Goal: Obtain resource: Download file/media

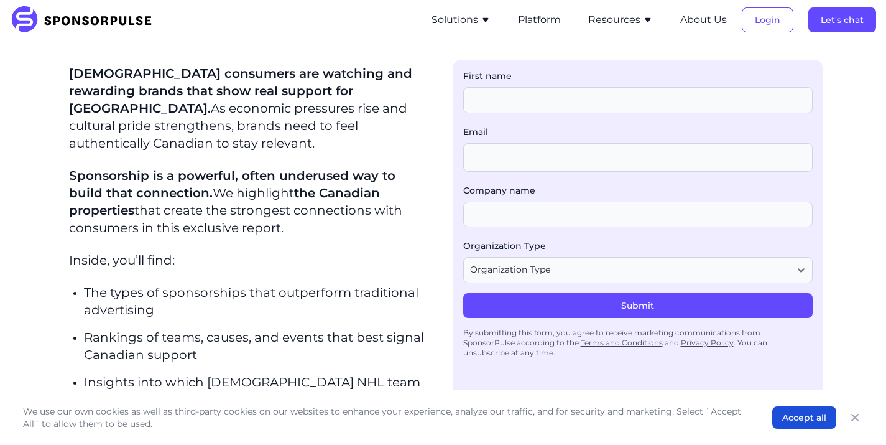
scroll to position [369, 0]
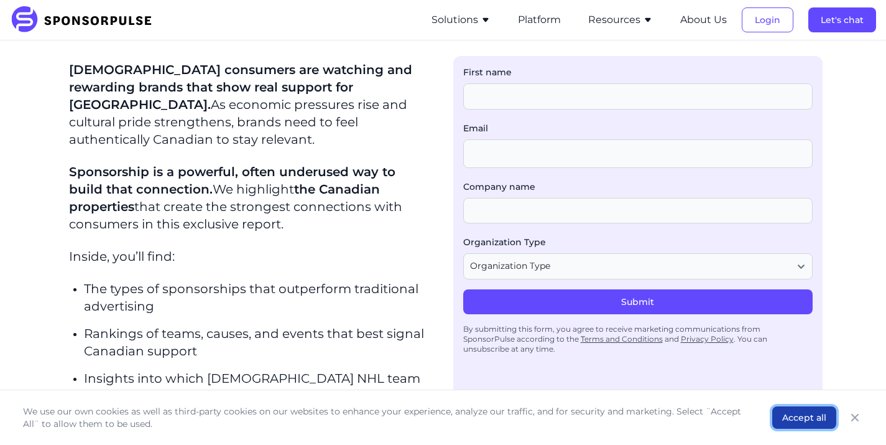
click at [805, 406] on button "Accept all" at bounding box center [804, 417] width 64 height 22
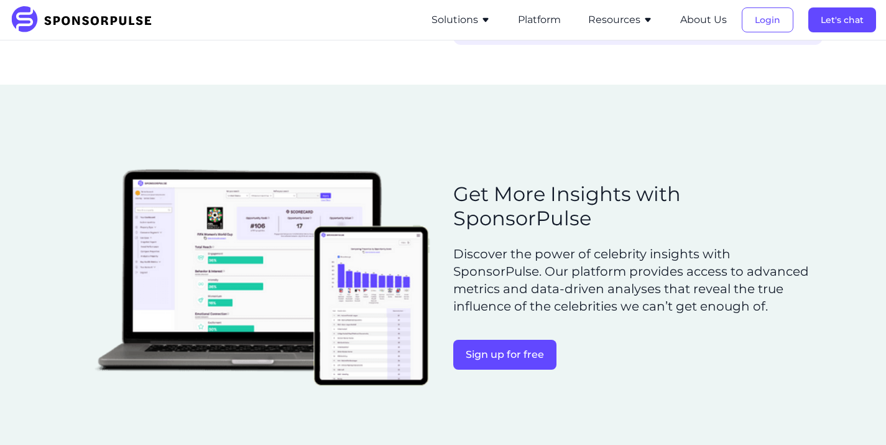
scroll to position [922, 0]
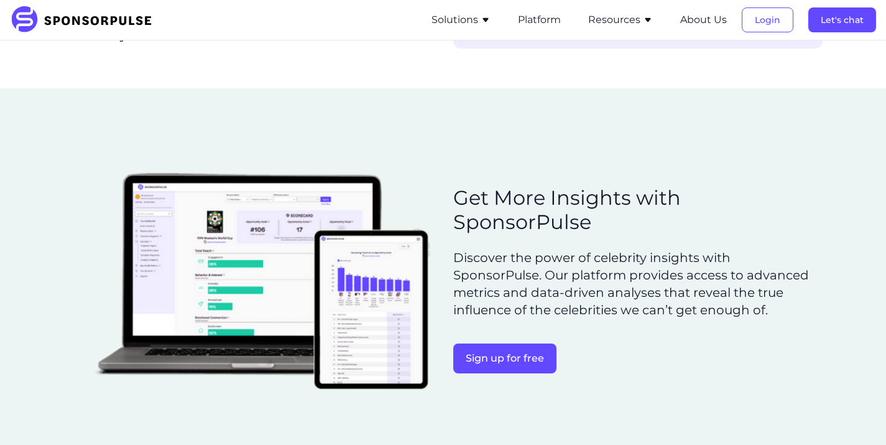
click at [585, 249] on p "Discover the power of celebrity insights with SponsorPulse. Our platform provid…" at bounding box center [635, 284] width 364 height 70
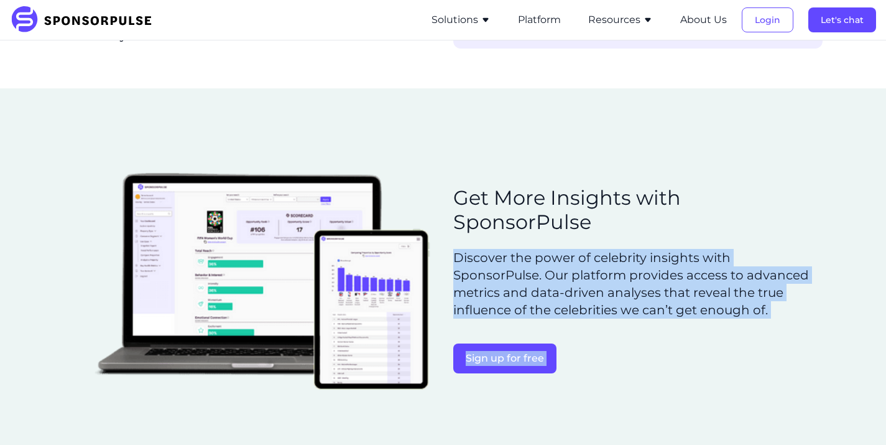
drag, startPoint x: 584, startPoint y: 244, endPoint x: 609, endPoint y: 327, distance: 85.8
click at [609, 327] on div "Get More Insights with SponsorPulse Discover the power of celebrity insights wi…" at bounding box center [635, 284] width 364 height 197
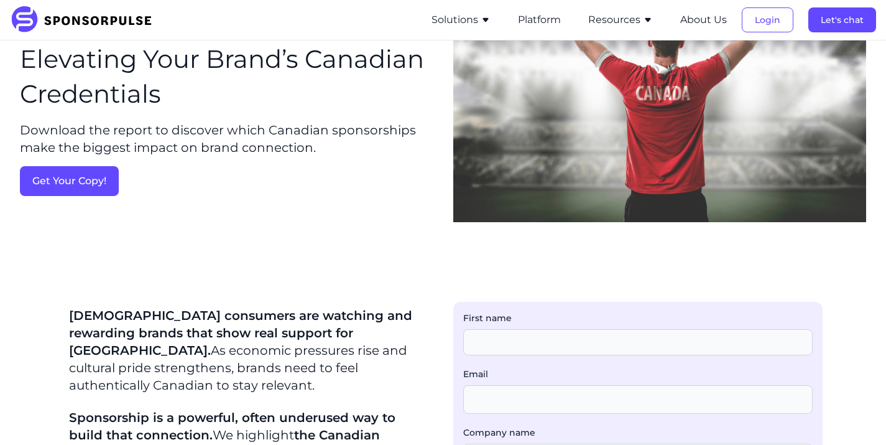
scroll to position [111, 0]
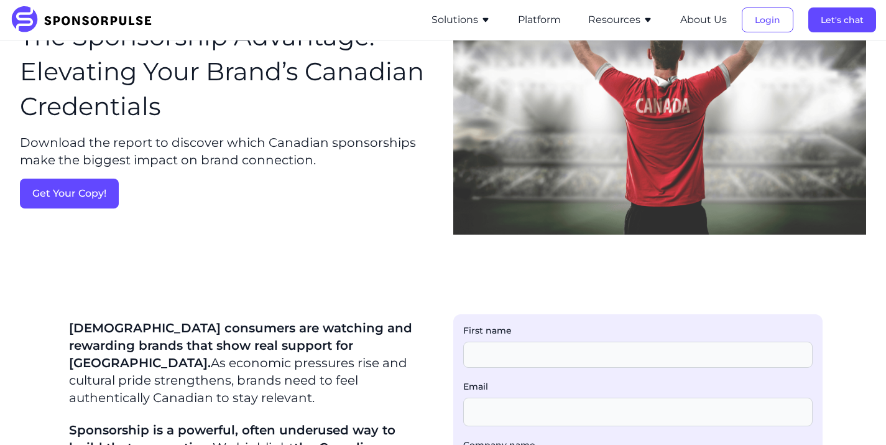
click at [227, 223] on div "FREE REPORT: HOW SPONSORSHIP DEEPENS TRUST WITH [DEMOGRAPHIC_DATA] CONSUMERS Th…" at bounding box center [443, 96] width 846 height 295
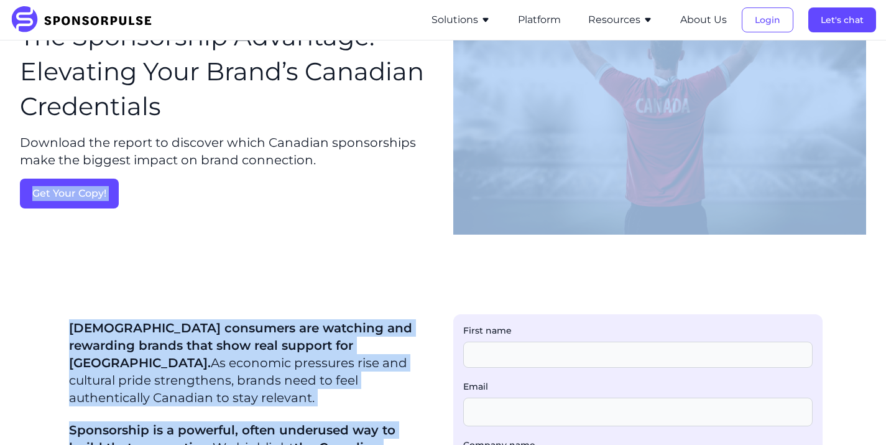
drag, startPoint x: 227, startPoint y: 223, endPoint x: 281, endPoint y: 434, distance: 218.3
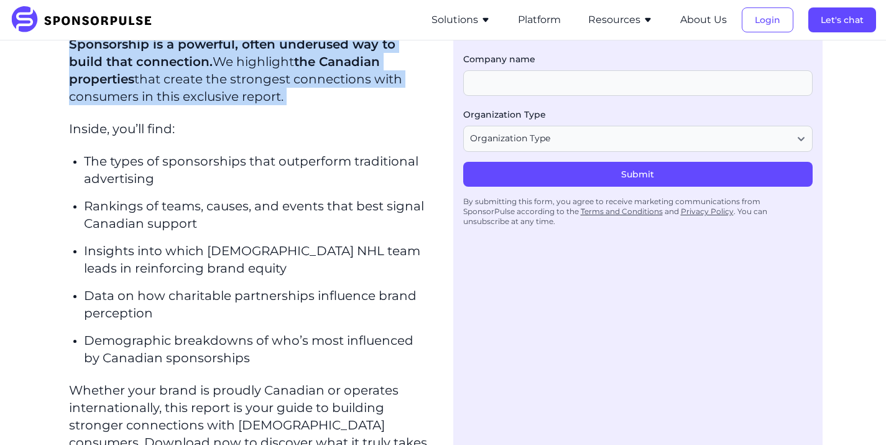
scroll to position [507, 0]
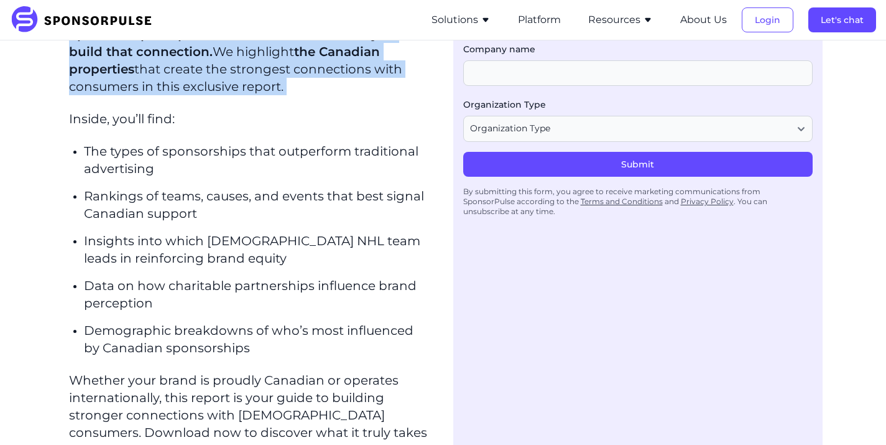
click at [229, 145] on p "The types of sponsorships that outperform traditional advertising" at bounding box center [256, 159] width 345 height 35
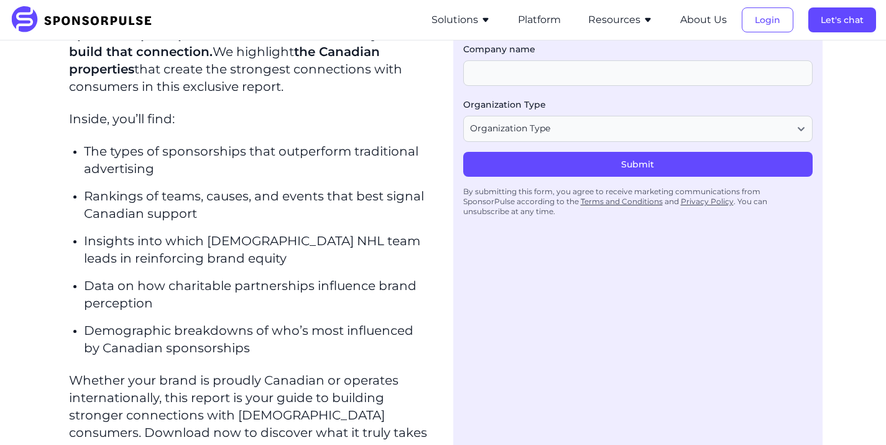
click at [229, 145] on p "The types of sponsorships that outperform traditional advertising" at bounding box center [256, 159] width 345 height 35
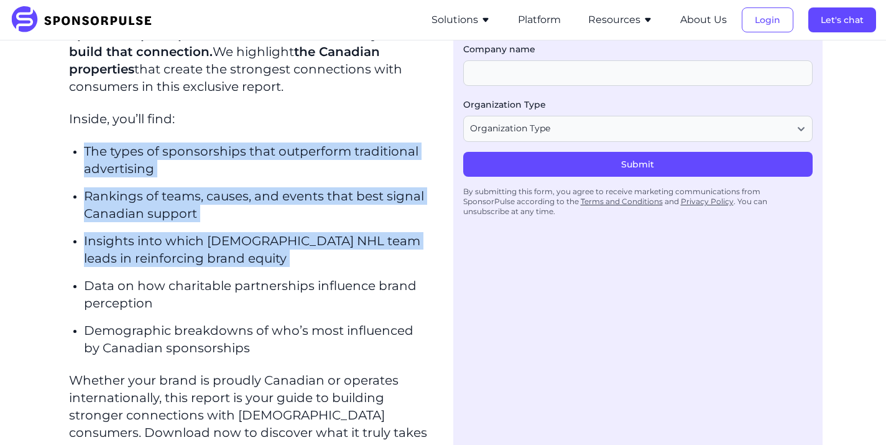
drag, startPoint x: 229, startPoint y: 145, endPoint x: 241, endPoint y: 216, distance: 72.4
click at [241, 216] on ul "The types of sponsorships that outperform traditional advertising Rankings of t…" at bounding box center [256, 249] width 345 height 214
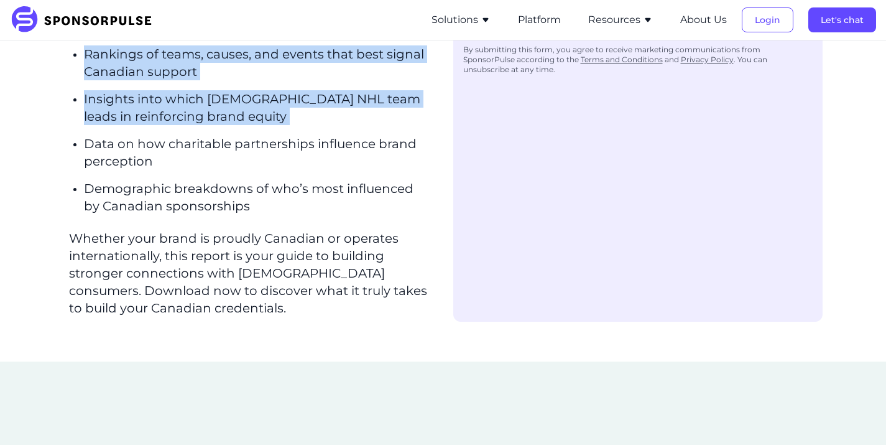
scroll to position [641, 0]
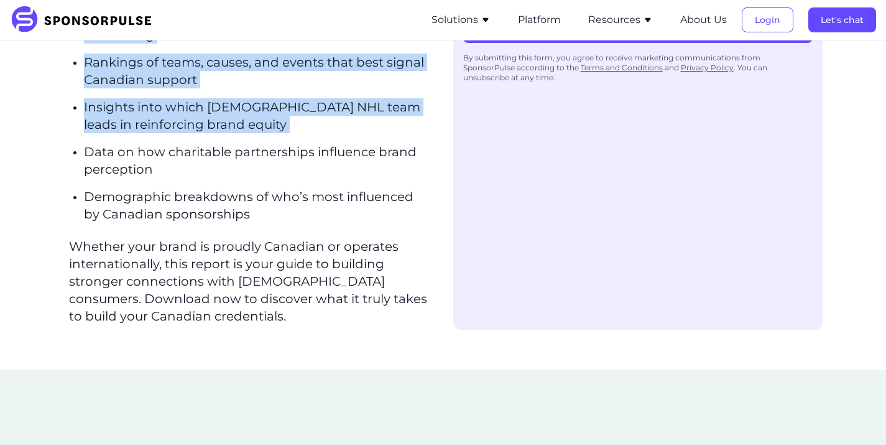
click at [241, 216] on div "[DEMOGRAPHIC_DATA] consumers are watching and rewarding brands that show real s…" at bounding box center [248, 57] width 359 height 535
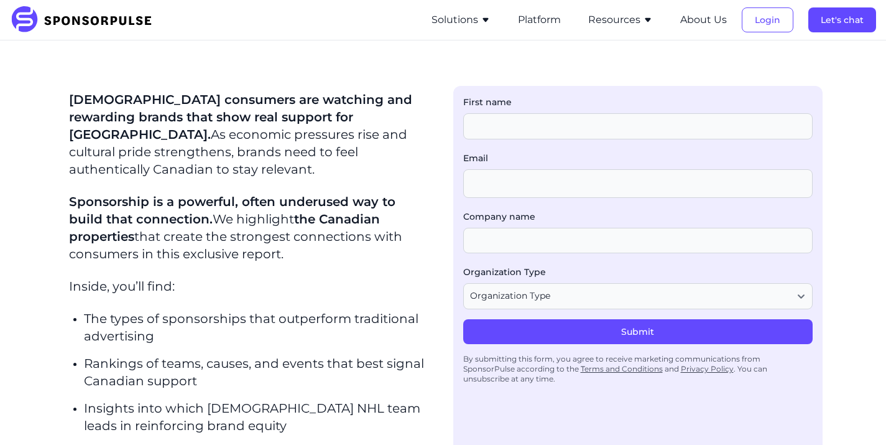
scroll to position [337, 0]
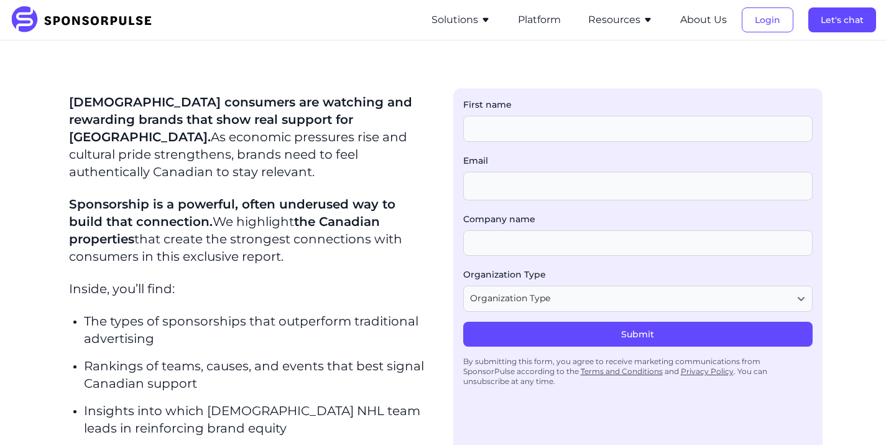
click at [241, 216] on p "Sponsorship is a powerful, often underused way to build that connection. We hig…" at bounding box center [248, 230] width 359 height 70
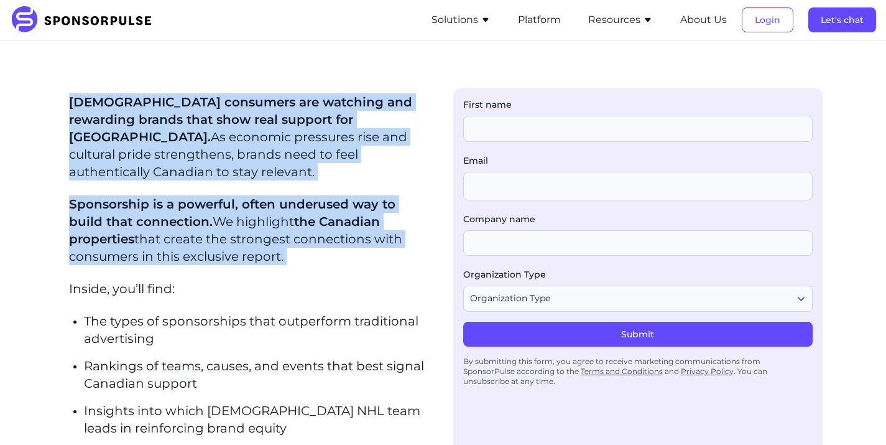
drag, startPoint x: 241, startPoint y: 216, endPoint x: 239, endPoint y: 131, distance: 85.8
click at [239, 131] on div "[DEMOGRAPHIC_DATA] consumers are watching and rewarding brands that show real s…" at bounding box center [248, 360] width 359 height 535
click at [239, 131] on p "[DEMOGRAPHIC_DATA] consumers are watching and rewarding brands that show real s…" at bounding box center [248, 136] width 359 height 87
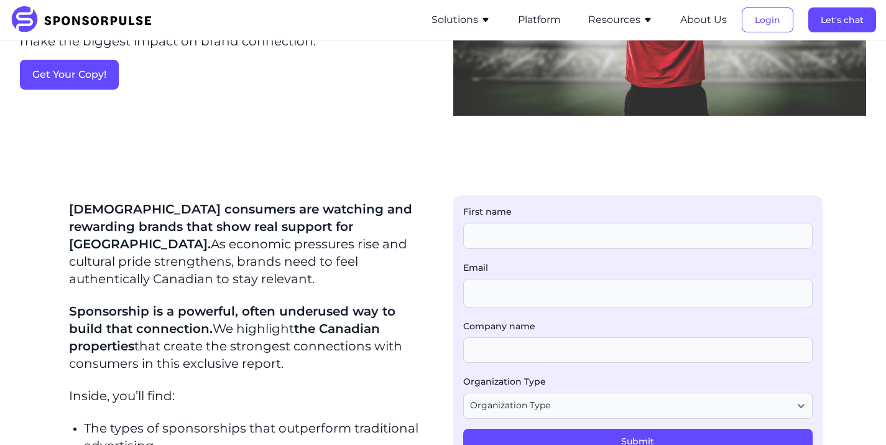
scroll to position [223, 0]
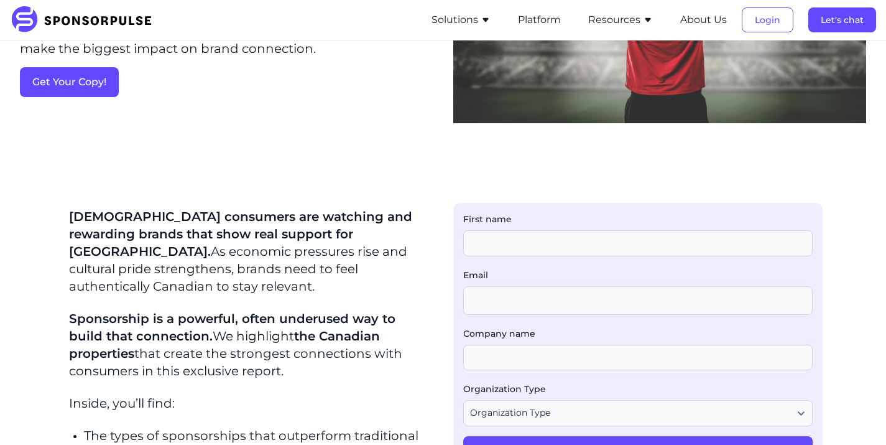
click at [469, 319] on div "Email" at bounding box center [638, 298] width 350 height 58
click at [468, 337] on label "Company name" at bounding box center [638, 333] width 350 height 12
click at [468, 345] on input "Company name" at bounding box center [638, 358] width 350 height 26
click at [472, 346] on div "Company name" at bounding box center [638, 349] width 350 height 44
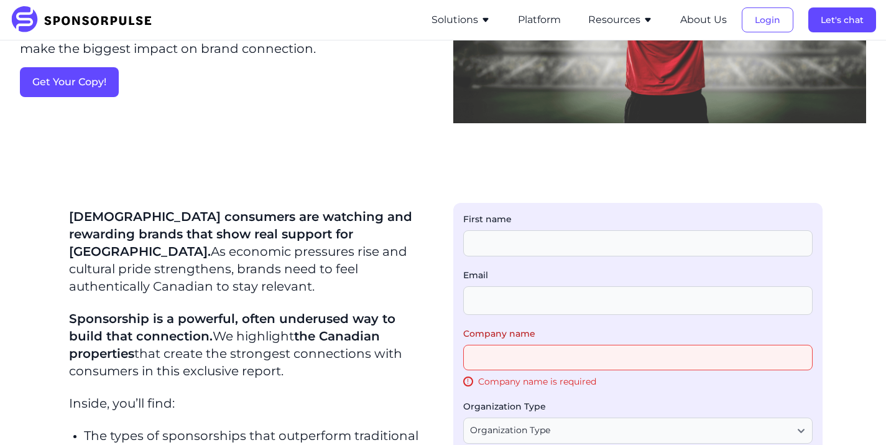
click at [472, 346] on div "Company name ! Company name is required" at bounding box center [638, 357] width 350 height 61
click at [404, 310] on p "Sponsorship is a powerful, often underused way to build that connection. We hig…" at bounding box center [248, 345] width 359 height 70
click at [471, 248] on input "First name" at bounding box center [638, 243] width 350 height 26
click at [354, 261] on p "[DEMOGRAPHIC_DATA] consumers are watching and rewarding brands that show real s…" at bounding box center [248, 251] width 359 height 87
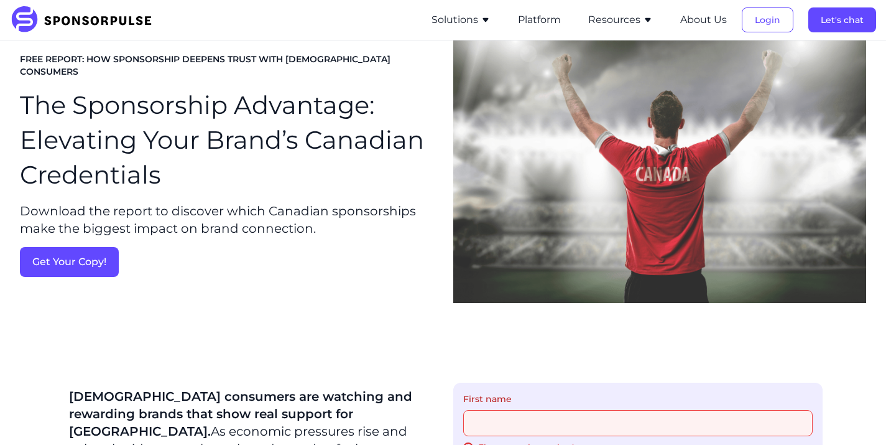
scroll to position [0, 0]
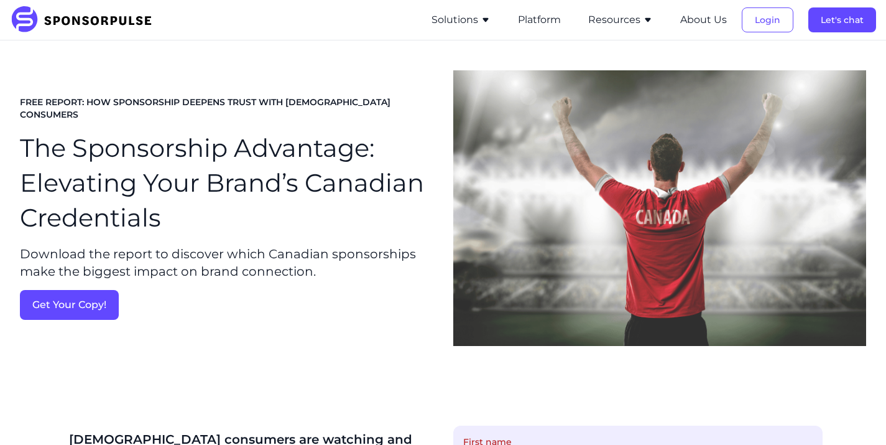
click at [321, 245] on p "Download the report to discover which Canadian sponsorships make the biggest im…" at bounding box center [227, 262] width 414 height 35
click at [328, 264] on p "Download the report to discover which Canadian sponsorships make the biggest im…" at bounding box center [227, 262] width 414 height 35
